Goal: Information Seeking & Learning: Learn about a topic

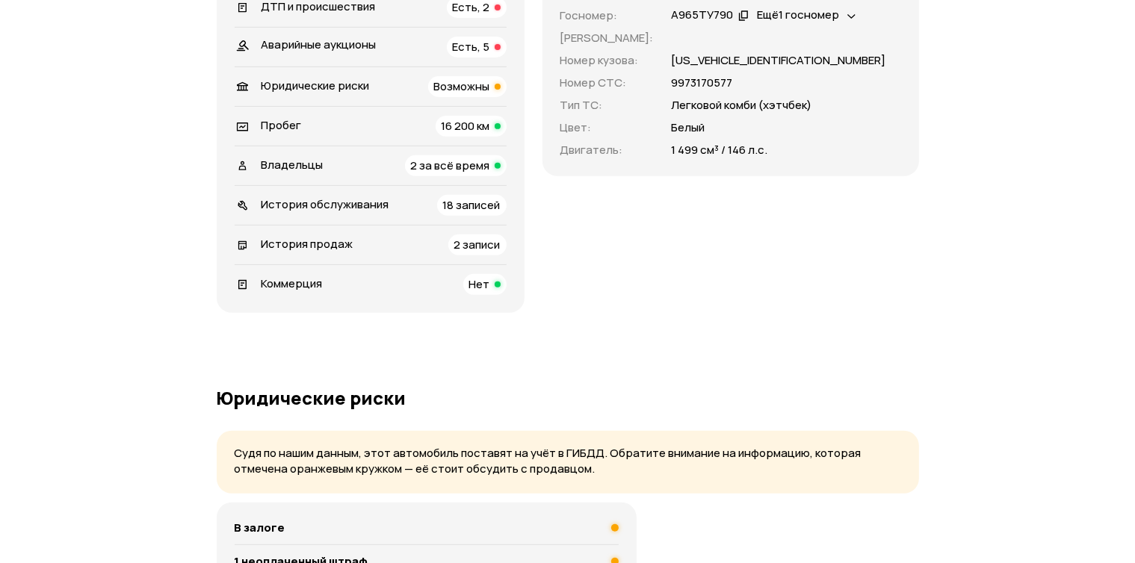
scroll to position [591, 0]
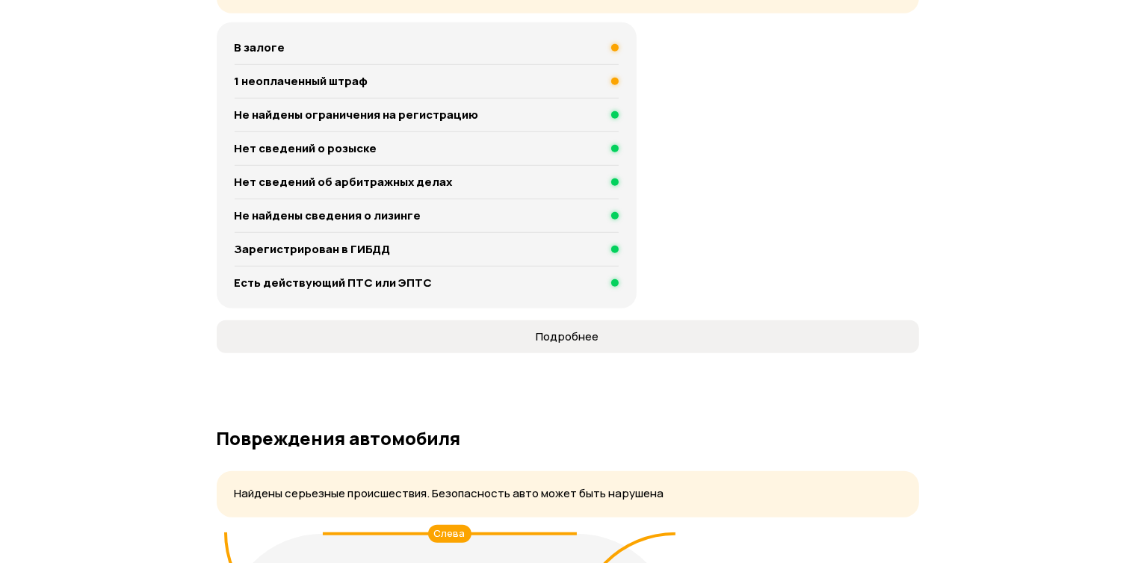
scroll to position [1061, 0]
click at [276, 258] on div "В залоге 1 неоплаченный штраф Не найдены ограничения на регистрацию Нет сведени…" at bounding box center [427, 166] width 421 height 286
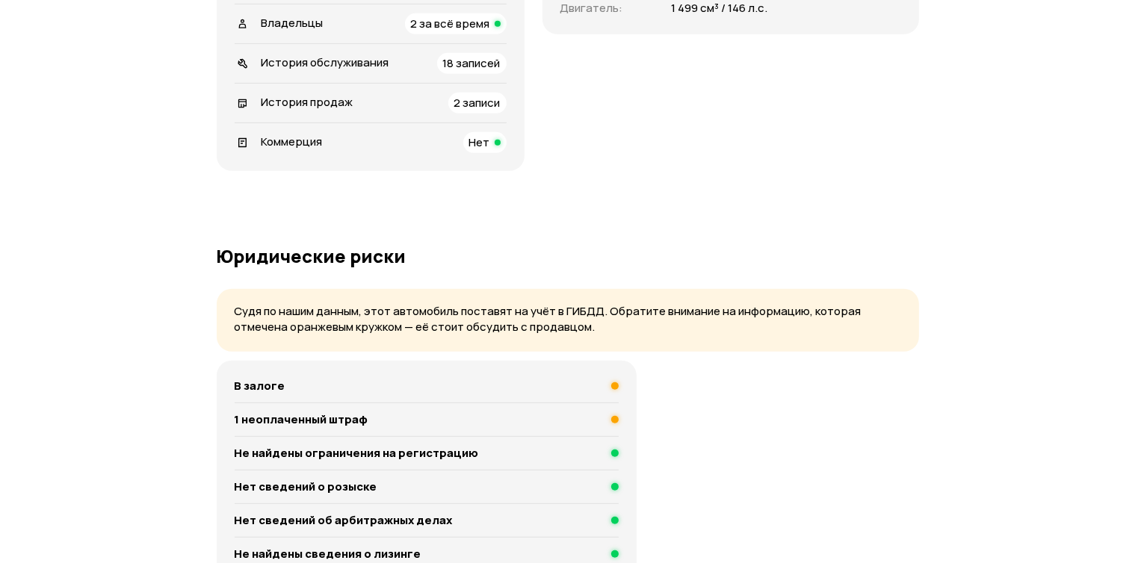
scroll to position [722, 0]
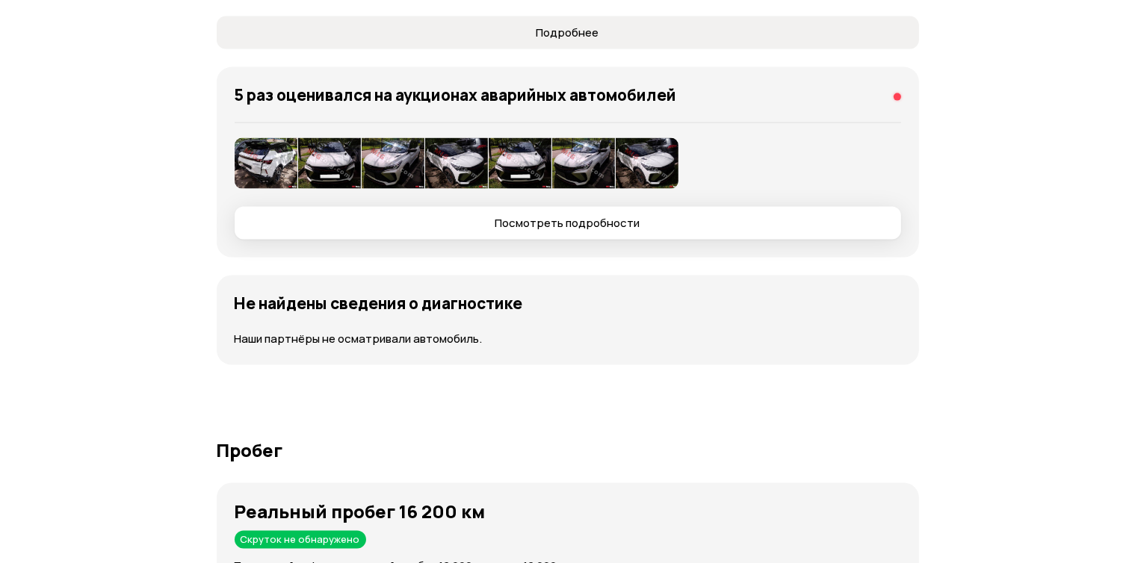
scroll to position [2158, 0]
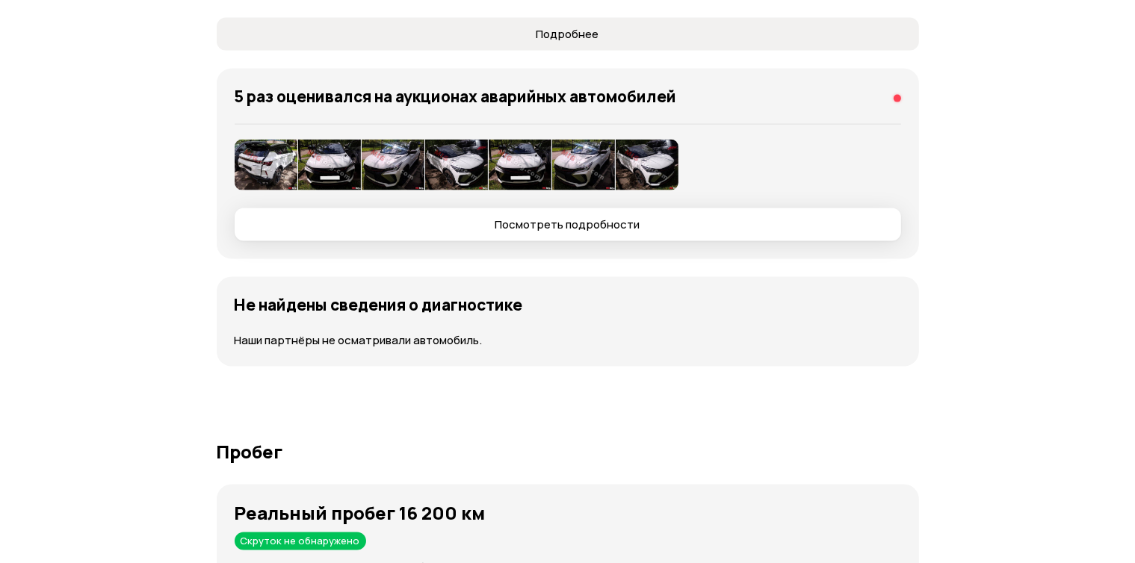
click at [261, 190] on img at bounding box center [266, 165] width 63 height 51
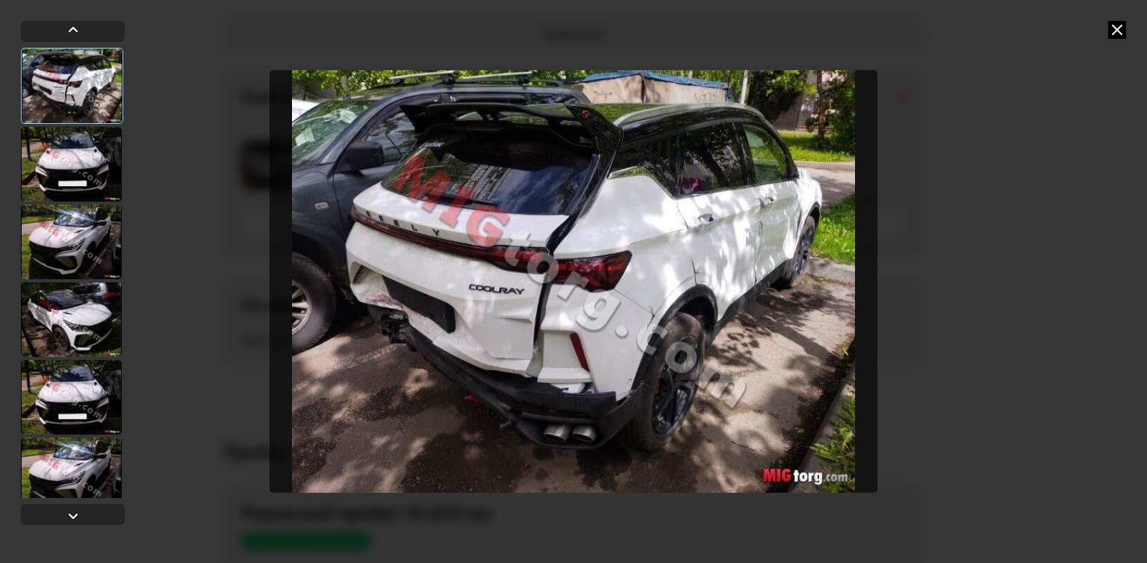
click at [58, 143] on div at bounding box center [71, 164] width 101 height 75
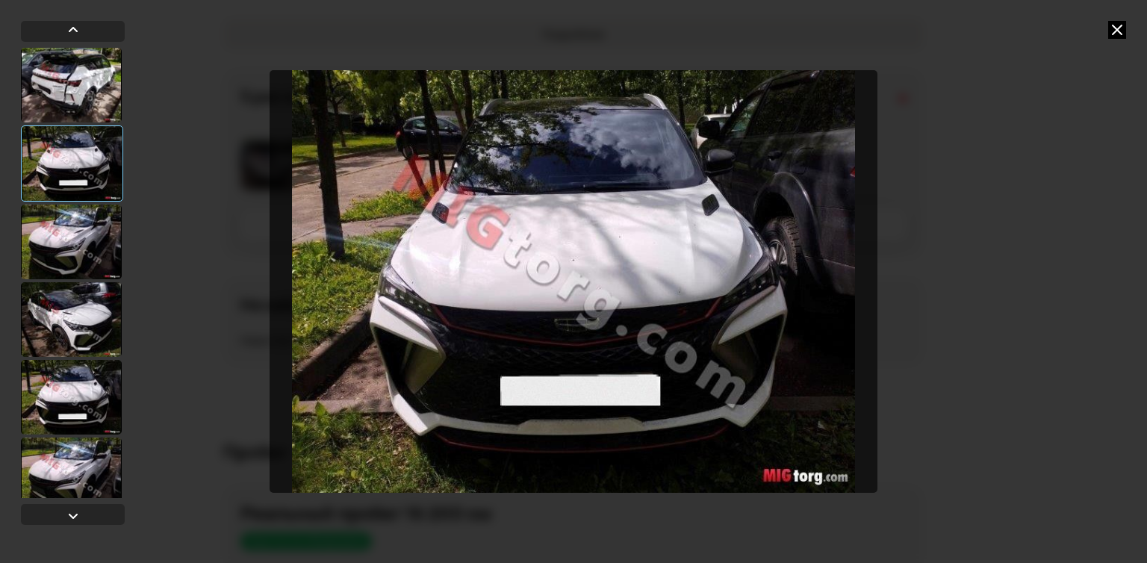
click at [92, 224] on div at bounding box center [71, 242] width 101 height 75
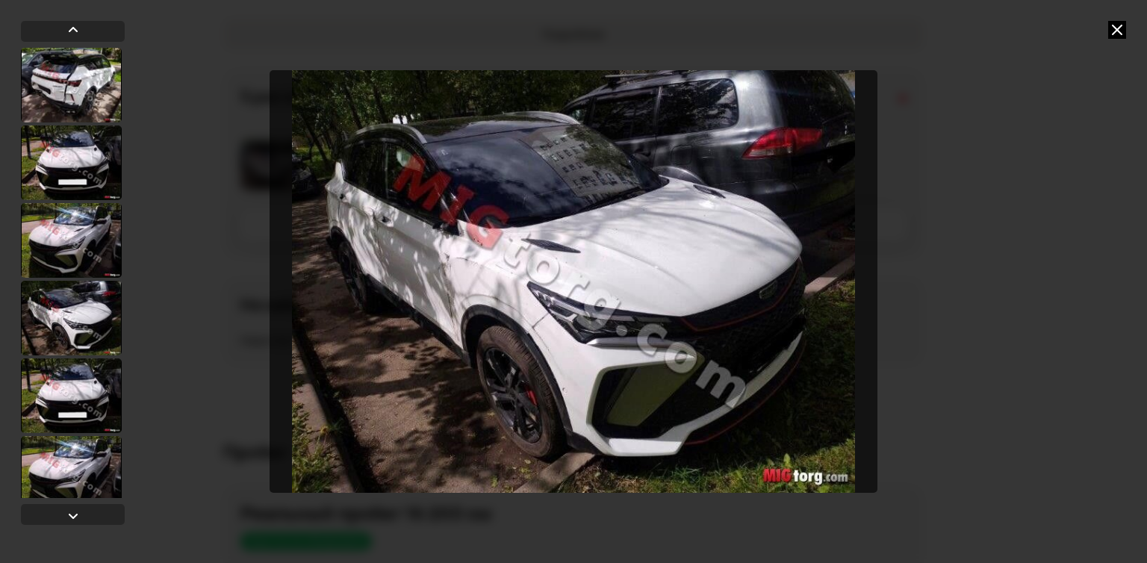
click at [1121, 26] on icon at bounding box center [1118, 30] width 18 height 18
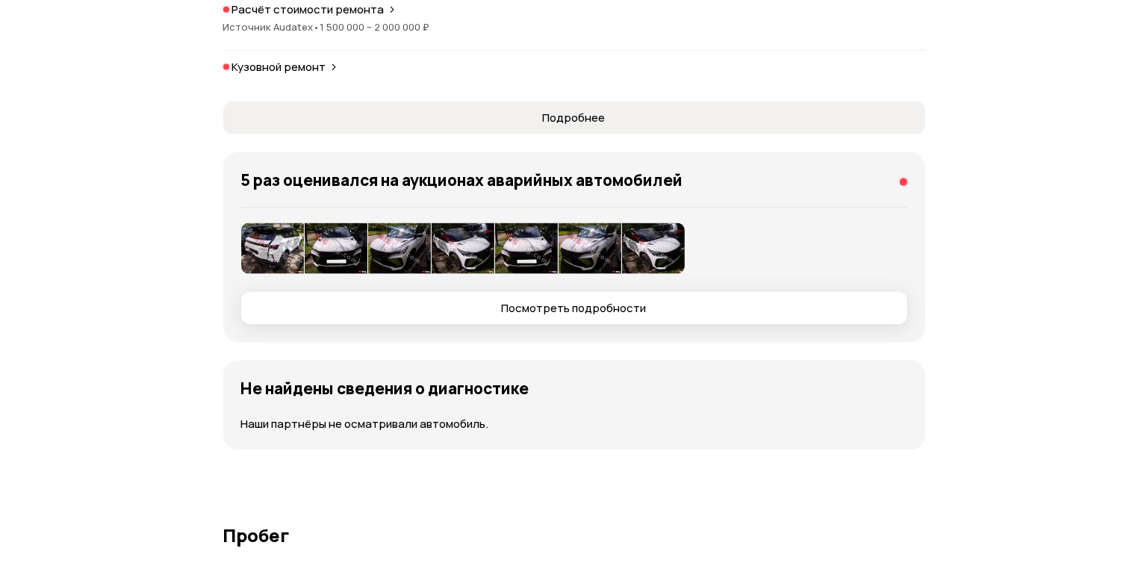
scroll to position [2074, 0]
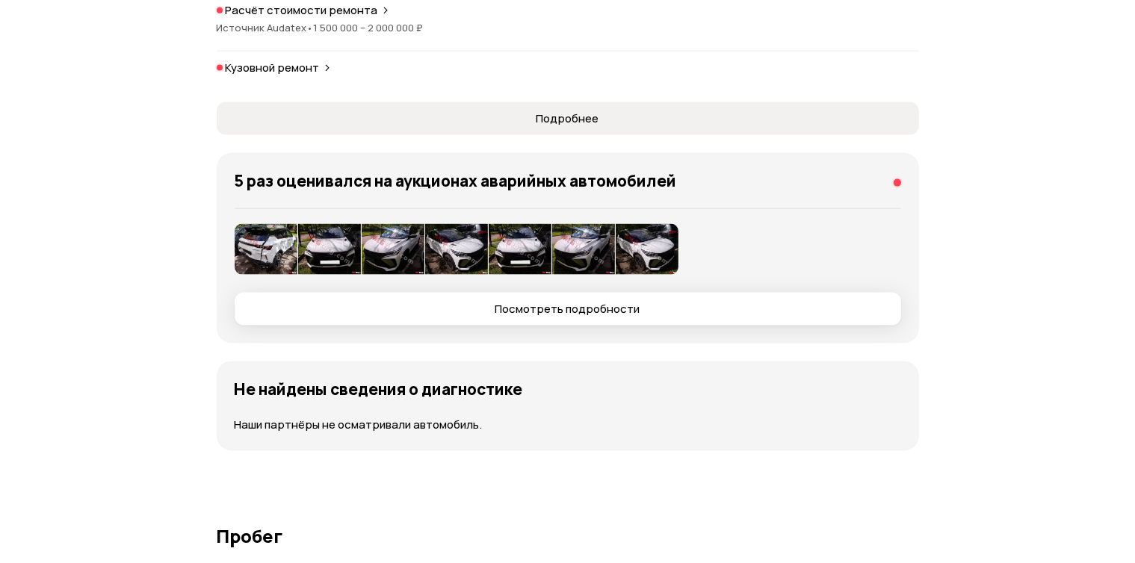
click at [353, 34] on span "1 500 000 – 2 000 000 ₽" at bounding box center [369, 27] width 110 height 13
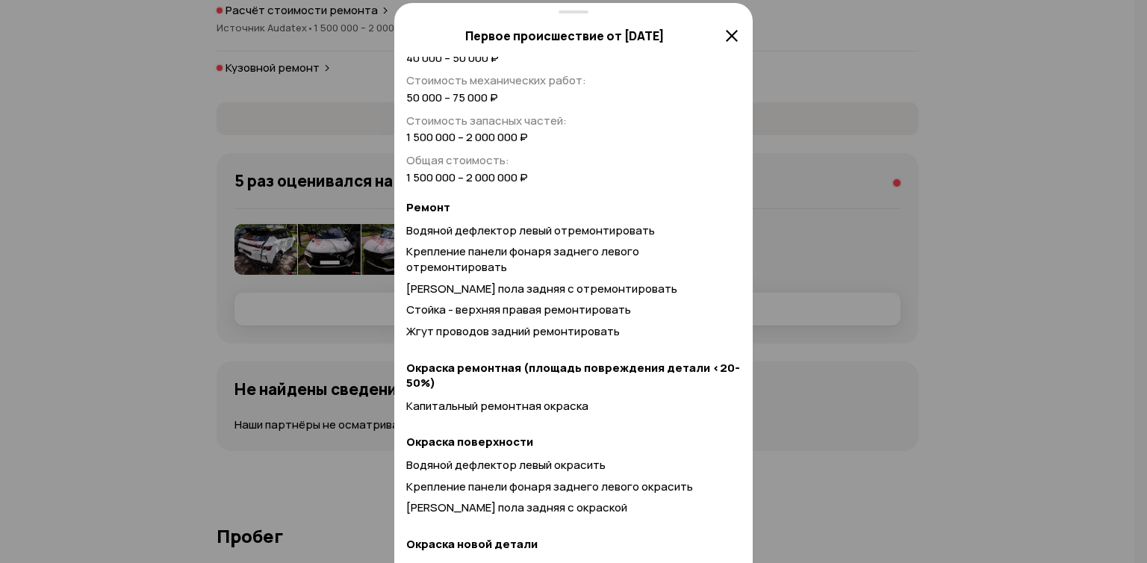
scroll to position [518, 0]
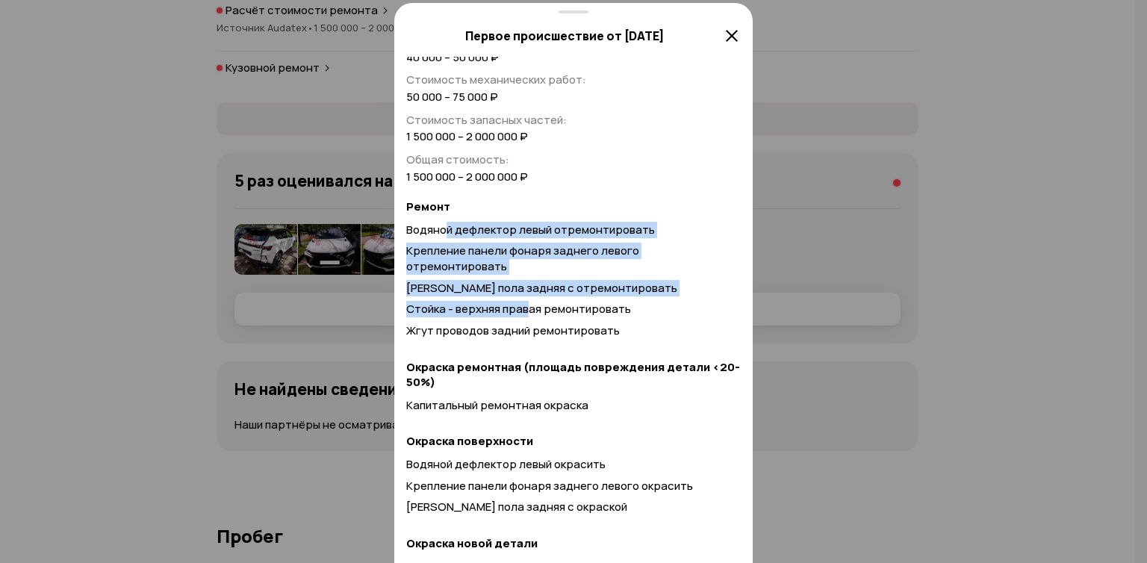
drag, startPoint x: 491, startPoint y: 330, endPoint x: 530, endPoint y: 410, distance: 89.2
click at [530, 345] on div "Водяной дефлектор левый отремонтировать Крепление панели фонаря заднего левого …" at bounding box center [573, 284] width 335 height 123
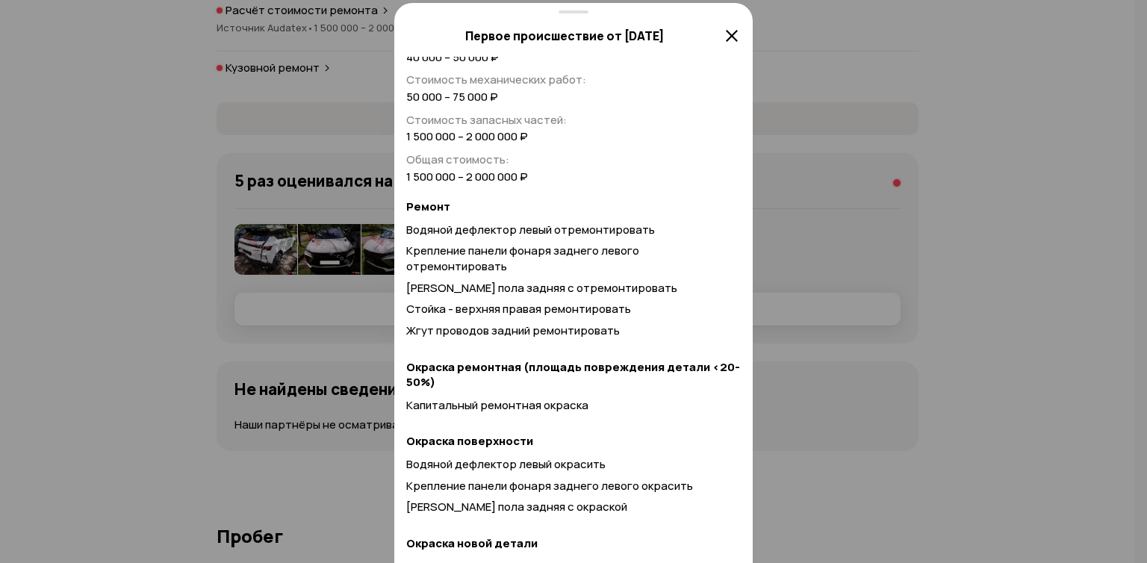
click at [532, 317] on span "Стойка - верхняя правая ремонтировать" at bounding box center [518, 309] width 225 height 16
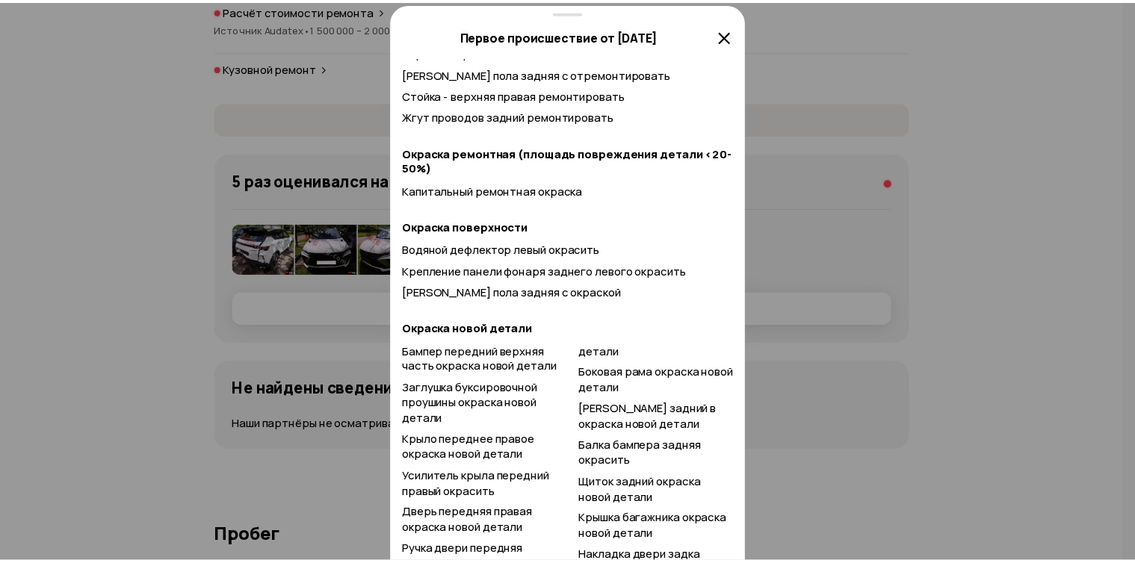
scroll to position [740, 0]
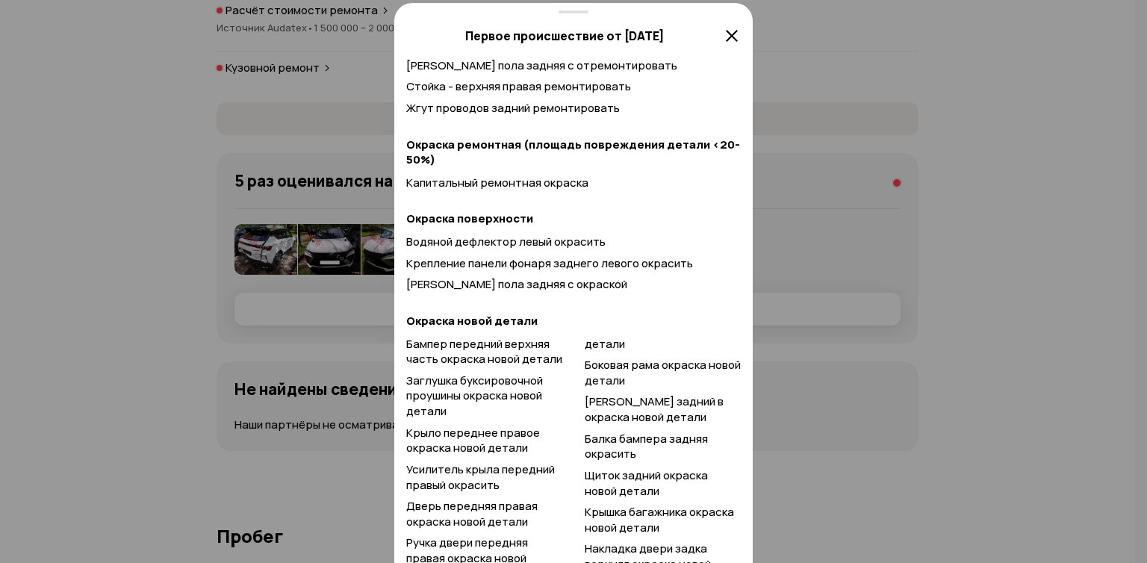
click at [852, 255] on div at bounding box center [573, 0] width 1147 height 1127
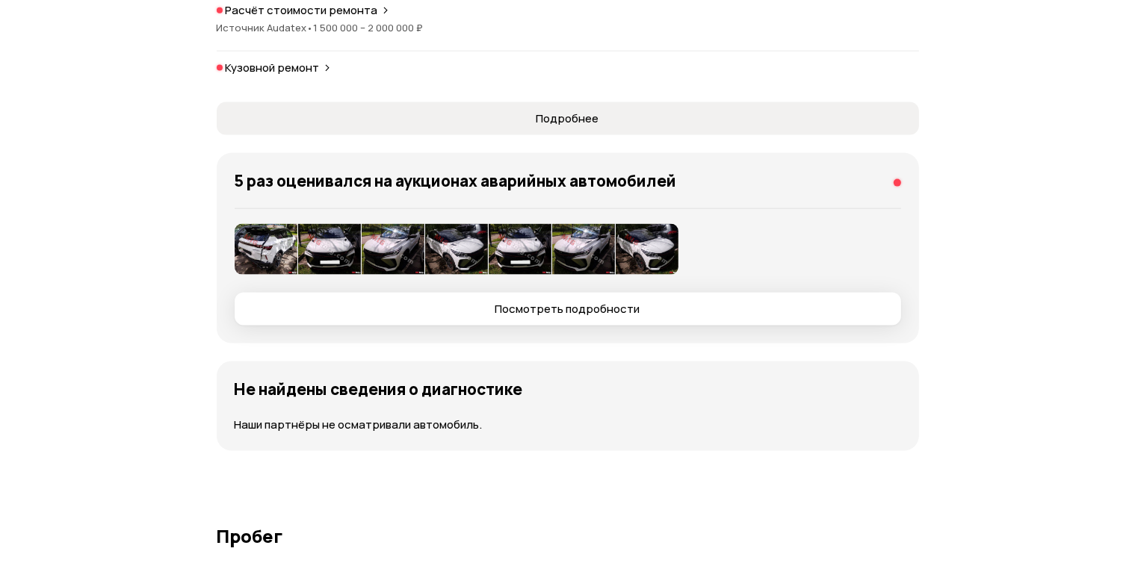
scroll to position [612, 0]
